Goal: Task Accomplishment & Management: Use online tool/utility

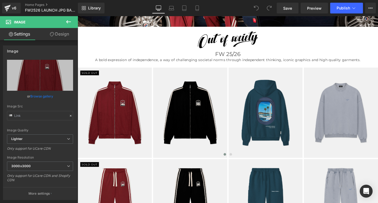
scroll to position [160, 0]
click at [63, 35] on link "Design" at bounding box center [59, 34] width 39 height 12
click at [0, 0] on div "Spacing" at bounding box center [0, 0] width 0 height 0
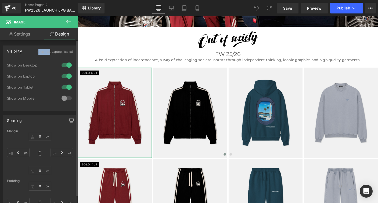
click at [63, 98] on div at bounding box center [66, 98] width 13 height 9
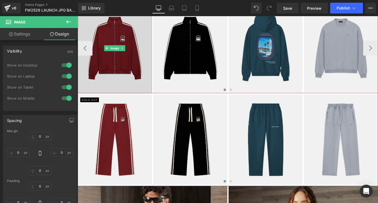
scroll to position [233, 0]
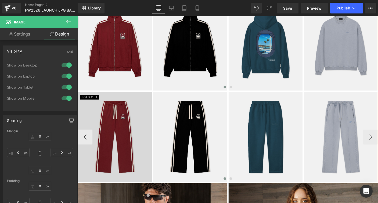
click at [115, 124] on img at bounding box center [118, 147] width 80 height 98
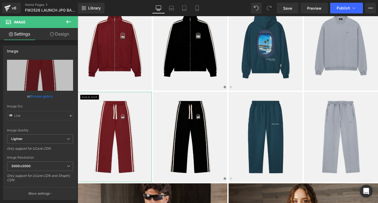
click at [61, 34] on link "Design" at bounding box center [59, 34] width 39 height 12
click at [0, 0] on div "Spacing" at bounding box center [0, 0] width 0 height 0
click at [0, 0] on div "Visibility" at bounding box center [0, 0] width 0 height 0
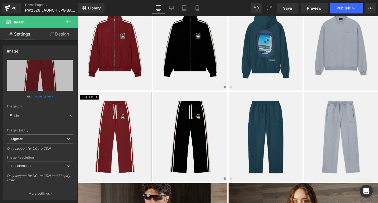
click at [0, 0] on div "Visibility" at bounding box center [0, 0] width 0 height 0
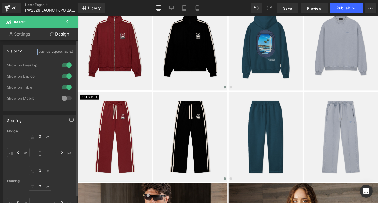
click at [65, 97] on div at bounding box center [66, 98] width 13 height 9
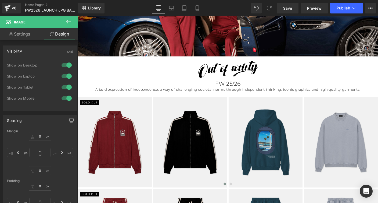
scroll to position [129, 0]
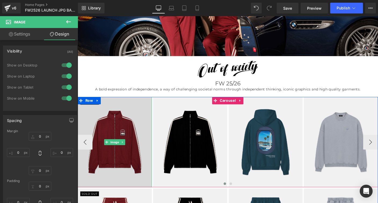
click at [112, 136] on img at bounding box center [118, 152] width 80 height 98
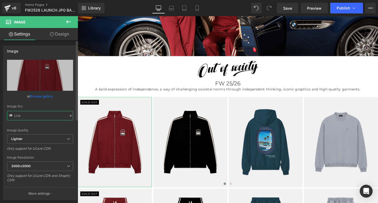
click at [27, 116] on input "text" at bounding box center [40, 115] width 66 height 9
type input "[URL][DOMAIN_NAME]"
click at [45, 128] on div "Image Quality" at bounding box center [40, 130] width 66 height 4
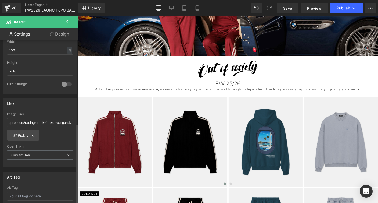
scroll to position [179, 0]
click at [44, 122] on input "/products/racing-track-jacket-burgundy-1" at bounding box center [40, 121] width 66 height 9
click at [29, 133] on link "Pick Link" at bounding box center [23, 133] width 33 height 11
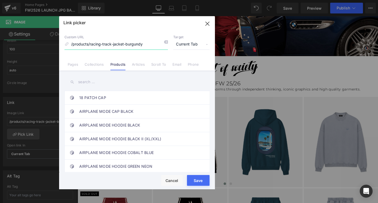
type input "/products/racing-track-jacket-burgundy"
click at [193, 180] on div "Rendering Content" at bounding box center [189, 181] width 33 height 6
click at [197, 176] on button "Save" at bounding box center [198, 180] width 23 height 11
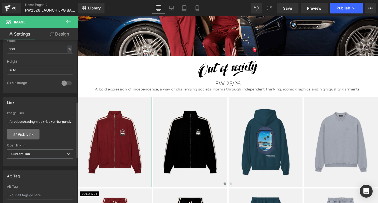
click at [24, 133] on link "Pick Link" at bounding box center [23, 133] width 33 height 11
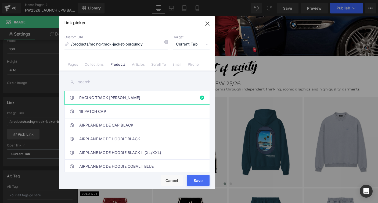
drag, startPoint x: 191, startPoint y: 176, endPoint x: 56, endPoint y: 142, distance: 139.0
click at [191, 176] on button "Save" at bounding box center [198, 180] width 23 height 11
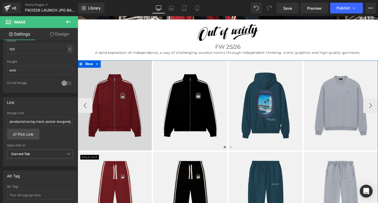
scroll to position [251, 0]
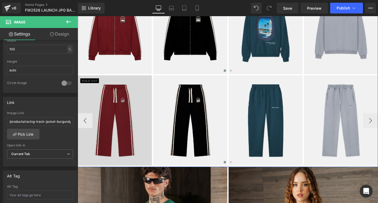
click at [99, 95] on img at bounding box center [118, 129] width 80 height 98
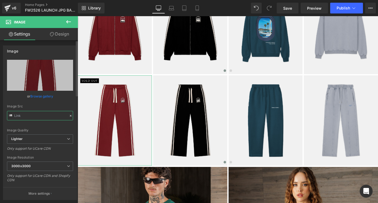
click at [44, 115] on input "text" at bounding box center [40, 115] width 66 height 9
type input "[URL][DOMAIN_NAME]"
click at [46, 126] on div "Image Quality Lighter Lightest Lighter Lighter Lightest Only support for UCare …" at bounding box center [40, 97] width 66 height 74
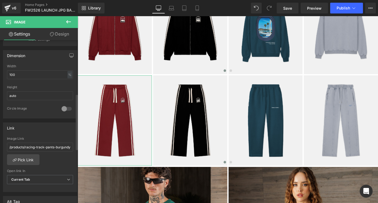
scroll to position [156, 0]
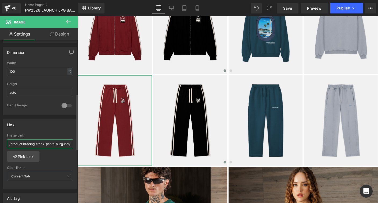
click at [50, 145] on input "/products/racing-track-pants-burgundy-1" at bounding box center [40, 143] width 66 height 9
type input "/products/racing-track-pants-burgundy"
click at [23, 158] on link "Pick Link" at bounding box center [23, 156] width 33 height 11
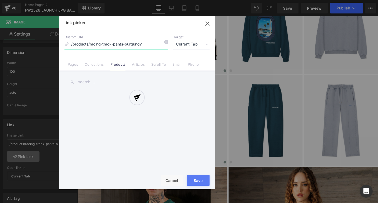
scroll to position [0, 0]
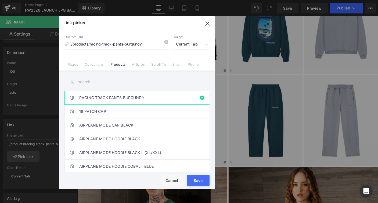
click at [191, 177] on button "Save" at bounding box center [198, 180] width 23 height 11
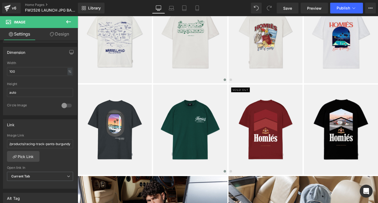
scroll to position [604, 0]
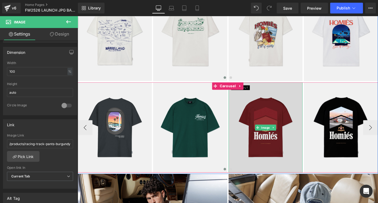
click at [256, 116] on img at bounding box center [281, 137] width 80 height 98
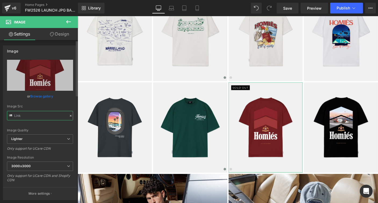
click at [37, 117] on input "text" at bounding box center [40, 115] width 66 height 9
type input "[URL][DOMAIN_NAME]"
click at [38, 106] on div "Image Src" at bounding box center [40, 106] width 66 height 4
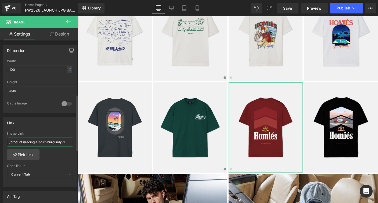
click at [69, 142] on input "/products/racing-t-shirt-burgundy-1" at bounding box center [40, 141] width 66 height 9
type input "/products/racing-t-shirt-burgundy"
click at [29, 153] on link "Pick Link" at bounding box center [23, 154] width 33 height 11
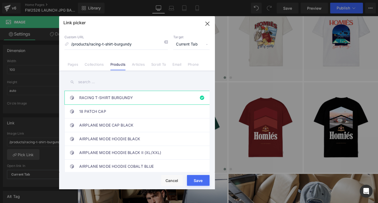
click at [191, 177] on button "Save" at bounding box center [198, 180] width 23 height 11
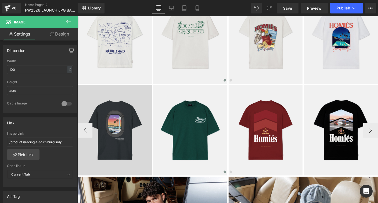
scroll to position [606, 0]
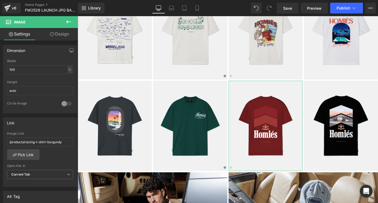
click at [62, 35] on link "Design" at bounding box center [59, 34] width 39 height 12
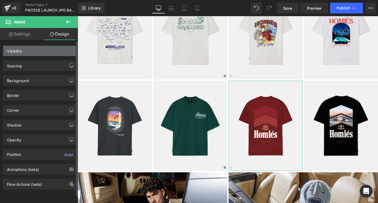
click at [17, 50] on div "Visibility" at bounding box center [14, 50] width 15 height 8
click at [31, 51] on div "Visibility" at bounding box center [40, 51] width 74 height 10
click at [28, 52] on div "Visibility (Desktop, Laptop, Tablet)" at bounding box center [40, 51] width 74 height 10
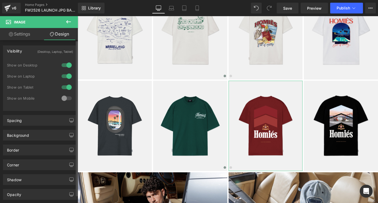
click at [62, 97] on div at bounding box center [66, 98] width 13 height 9
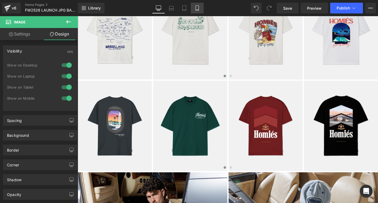
click at [197, 8] on icon at bounding box center [197, 7] width 5 height 5
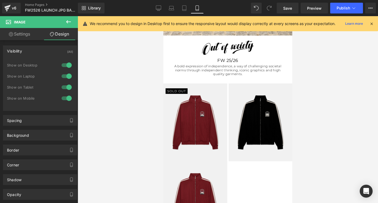
scroll to position [198, 0]
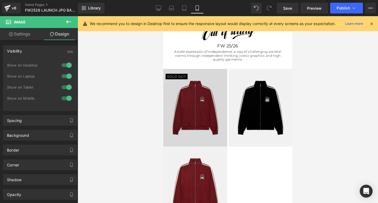
click at [212, 99] on img at bounding box center [195, 107] width 64 height 77
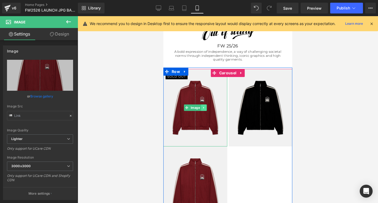
click at [204, 107] on icon at bounding box center [203, 107] width 3 height 3
click at [206, 108] on icon at bounding box center [206, 107] width 3 height 3
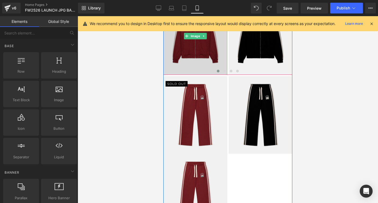
scroll to position [276, 0]
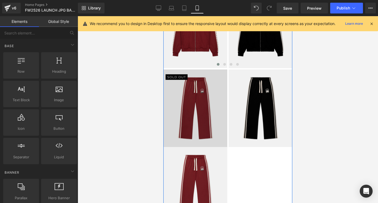
click at [208, 76] on img at bounding box center [195, 107] width 64 height 77
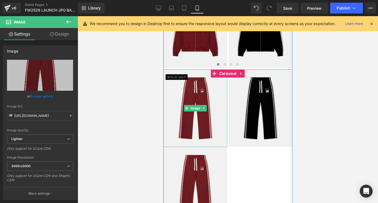
click at [204, 107] on icon at bounding box center [203, 107] width 3 height 3
click at [206, 107] on icon at bounding box center [206, 108] width 3 height 3
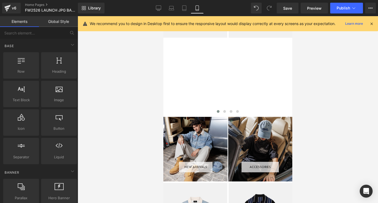
scroll to position [763, 0]
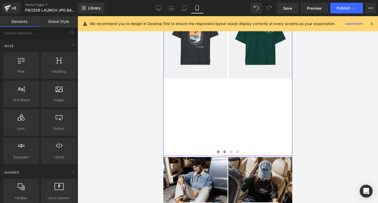
click at [224, 151] on span at bounding box center [224, 151] width 3 height 3
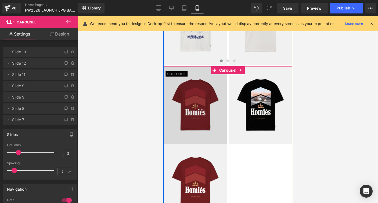
scroll to position [697, 0]
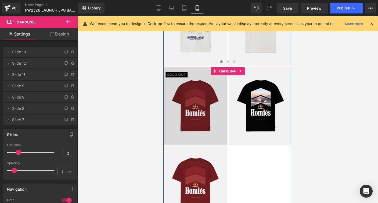
click at [192, 95] on img at bounding box center [195, 105] width 64 height 77
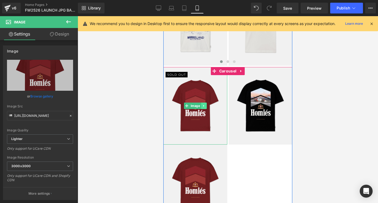
click at [203, 105] on icon at bounding box center [203, 106] width 1 height 2
click at [206, 105] on icon at bounding box center [206, 105] width 3 height 3
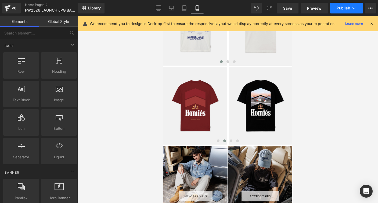
click at [348, 7] on span "Publish" at bounding box center [343, 8] width 13 height 4
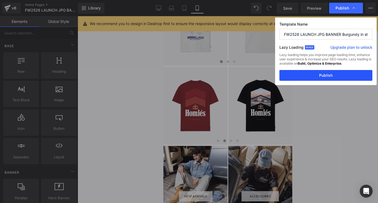
click at [322, 78] on button "Publish" at bounding box center [325, 75] width 93 height 11
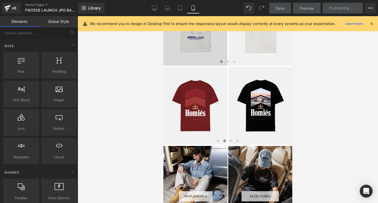
scroll to position [0, 0]
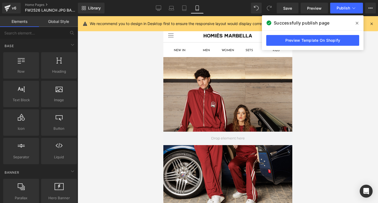
click at [357, 23] on icon at bounding box center [357, 23] width 3 height 4
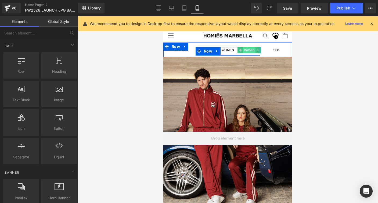
click at [249, 51] on span "Button" at bounding box center [249, 50] width 12 height 6
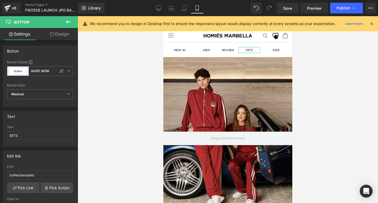
click at [62, 35] on link "Design" at bounding box center [59, 34] width 39 height 12
click at [0, 0] on div "Spacing" at bounding box center [0, 0] width 0 height 0
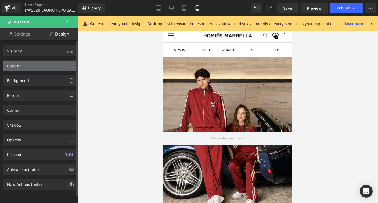
click at [17, 66] on div "Spacing" at bounding box center [14, 64] width 15 height 8
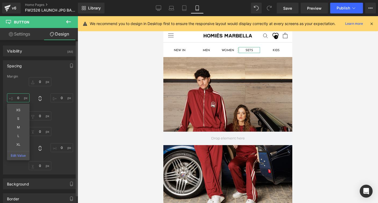
click at [10, 98] on input "text" at bounding box center [18, 97] width 23 height 9
click at [15, 97] on input "text" at bounding box center [18, 97] width 23 height 9
click at [16, 100] on input "text" at bounding box center [18, 97] width 23 height 9
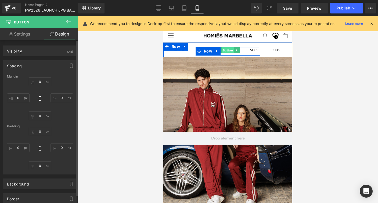
click at [228, 52] on span "Button" at bounding box center [228, 50] width 12 height 6
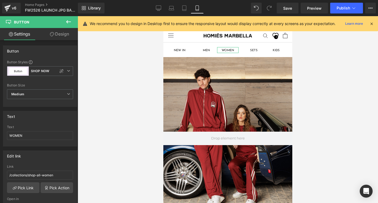
click at [65, 33] on link "Design" at bounding box center [59, 34] width 39 height 12
click at [0, 0] on div "Spacing" at bounding box center [0, 0] width 0 height 0
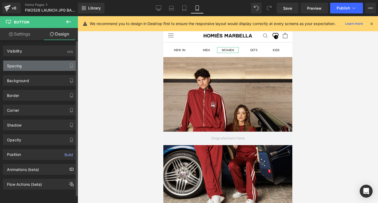
click at [19, 66] on div "Spacing" at bounding box center [14, 64] width 15 height 8
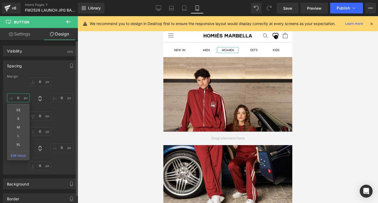
click at [16, 100] on input "text" at bounding box center [18, 97] width 23 height 9
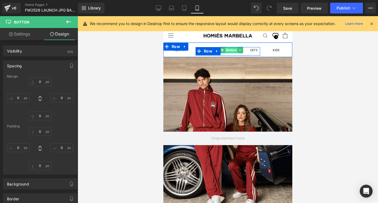
click at [229, 50] on span "Button" at bounding box center [231, 50] width 12 height 6
click at [148, 75] on div at bounding box center [228, 109] width 300 height 186
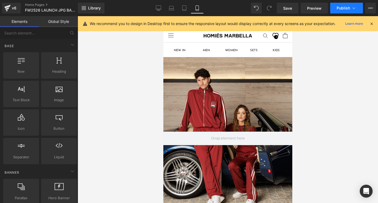
click at [351, 8] on icon at bounding box center [353, 7] width 5 height 5
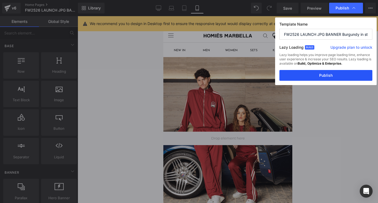
click at [326, 74] on button "Publish" at bounding box center [325, 75] width 93 height 11
